Goal: Find contact information: Find contact information

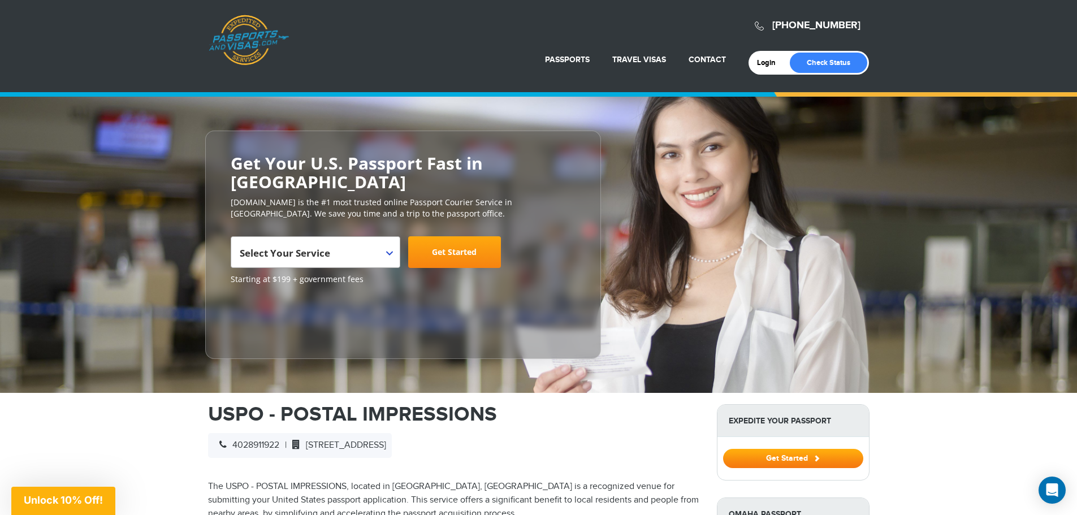
click at [370, 241] on span "Select Your Service" at bounding box center [314, 257] width 149 height 32
click at [367, 218] on body "[PHONE_NUMBER] Passports & [DOMAIN_NAME] Login Check Status Passports Passport …" at bounding box center [538, 257] width 1077 height 515
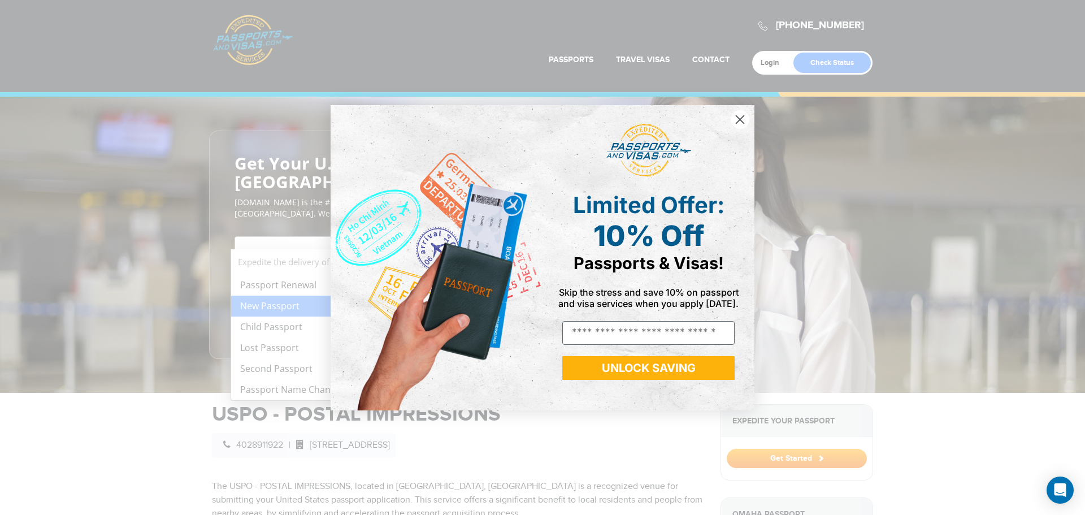
click at [290, 330] on div "Close dialog Limited Offer: 10% Off Passports & Visas! Skip the stress and save…" at bounding box center [542, 257] width 1085 height 515
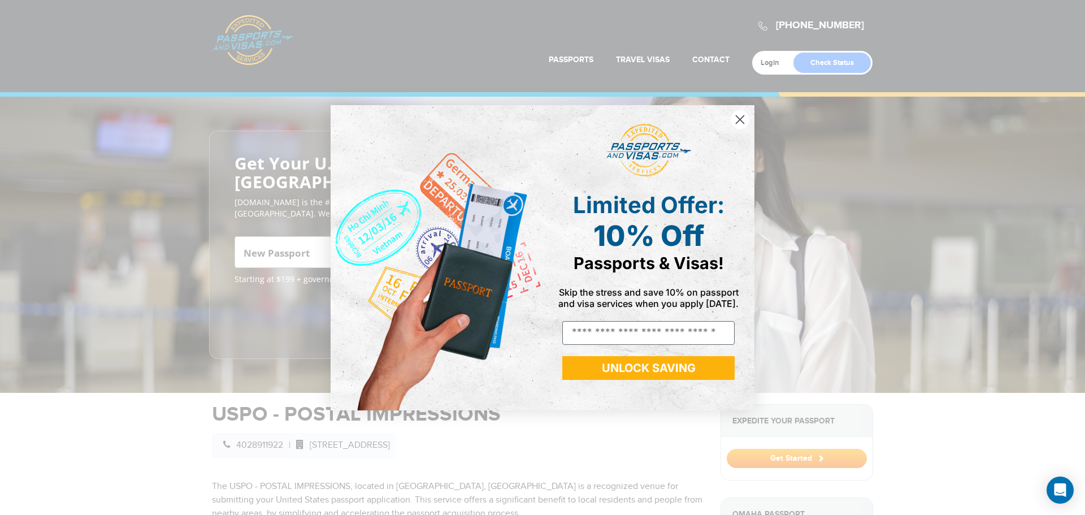
click at [747, 124] on circle "Close dialog" at bounding box center [740, 119] width 19 height 19
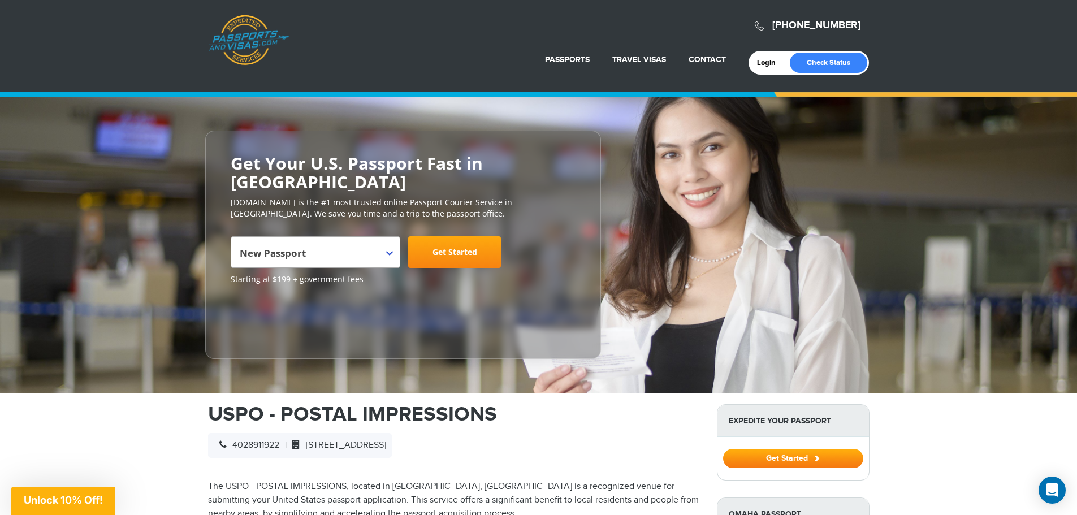
click at [347, 244] on span "New Passport" at bounding box center [314, 257] width 149 height 32
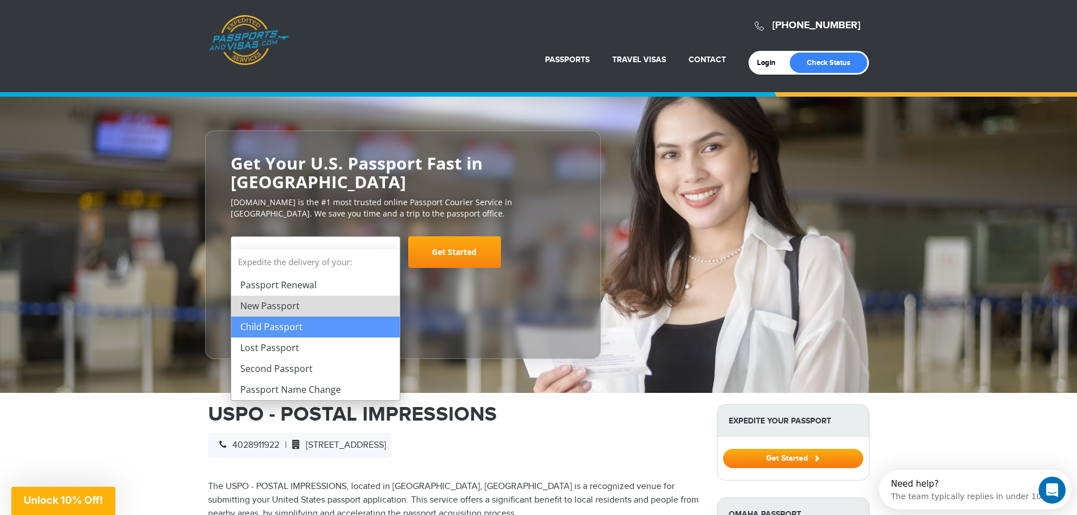
select select "**********"
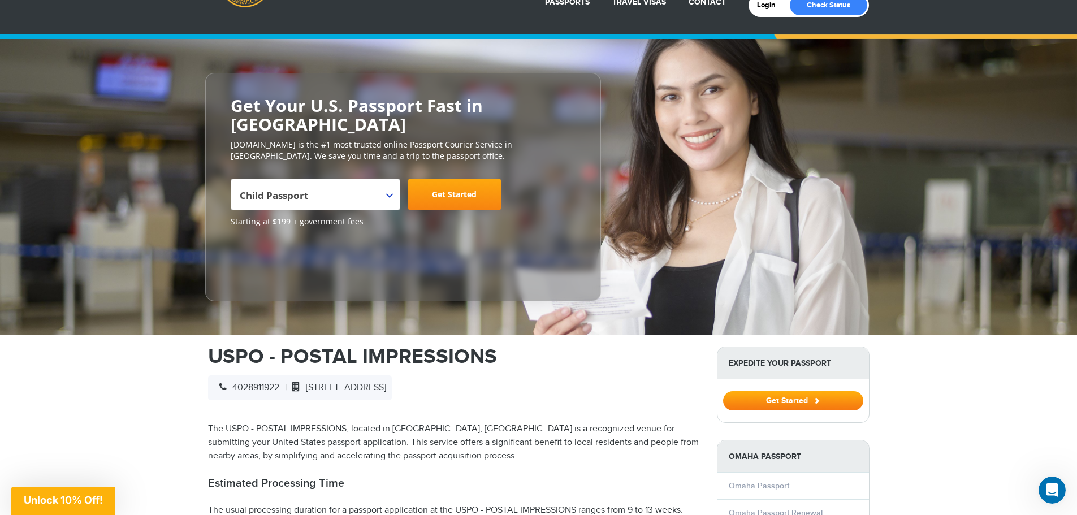
scroll to position [170, 0]
